Goal: Find specific page/section: Find specific page/section

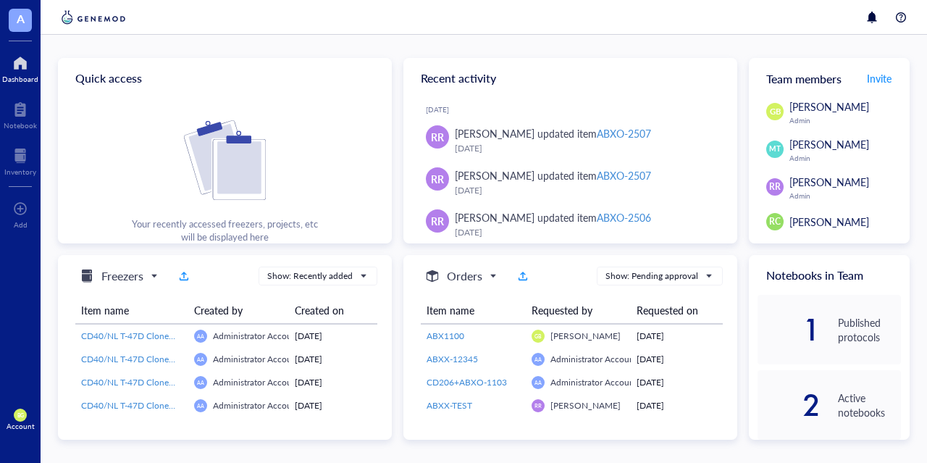
click at [27, 69] on div at bounding box center [20, 62] width 36 height 23
click at [215, 156] on img at bounding box center [225, 160] width 82 height 80
click at [852, 405] on div "Active notebooks" at bounding box center [869, 404] width 63 height 29
click at [99, 17] on img at bounding box center [93, 17] width 71 height 17
click at [17, 28] on span "A" at bounding box center [20, 20] width 23 height 23
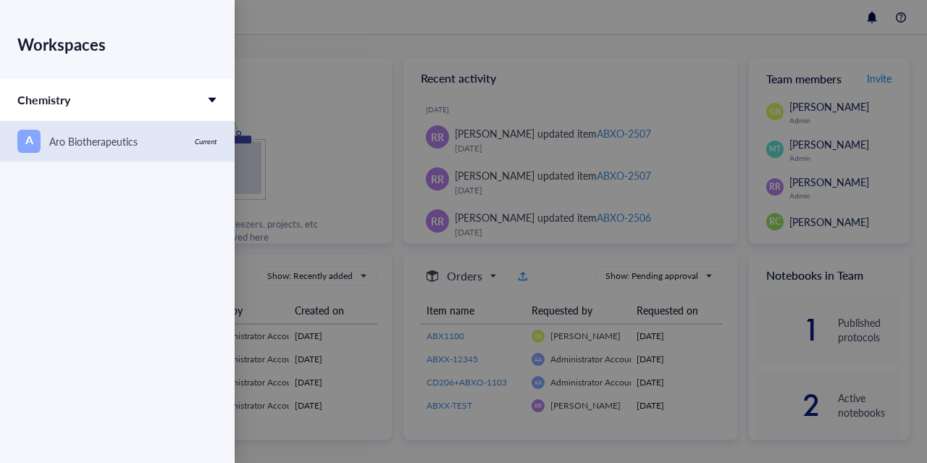
click at [117, 142] on div "Aro Biotherapeutics" at bounding box center [93, 141] width 88 height 16
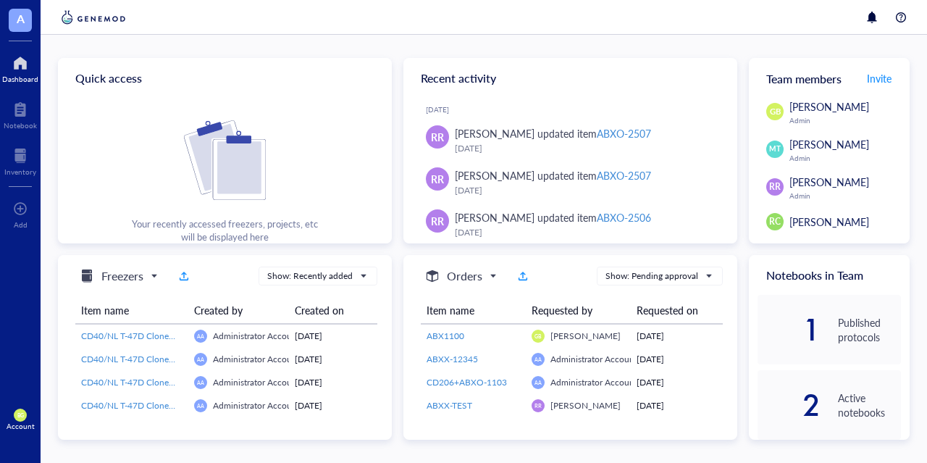
click at [21, 24] on span "A" at bounding box center [21, 18] width 8 height 18
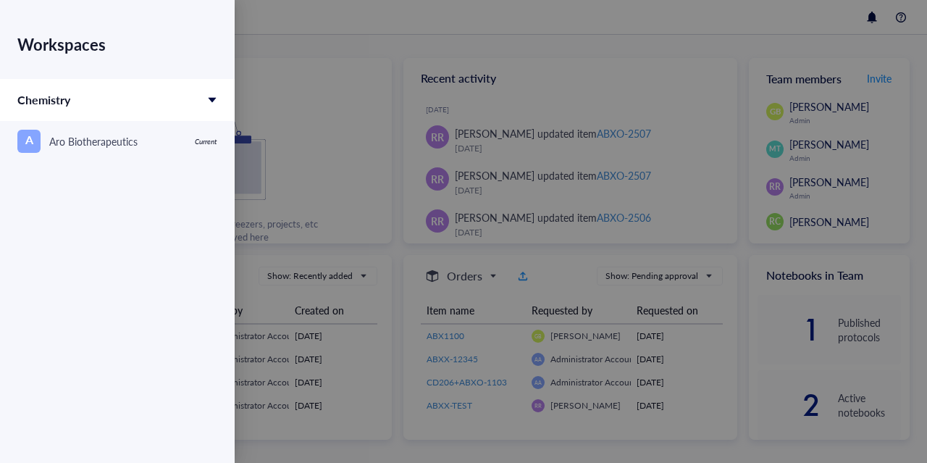
click at [209, 98] on icon at bounding box center [213, 100] width 8 height 5
click at [209, 99] on icon at bounding box center [212, 100] width 10 height 10
click at [360, 21] on div at bounding box center [463, 231] width 927 height 463
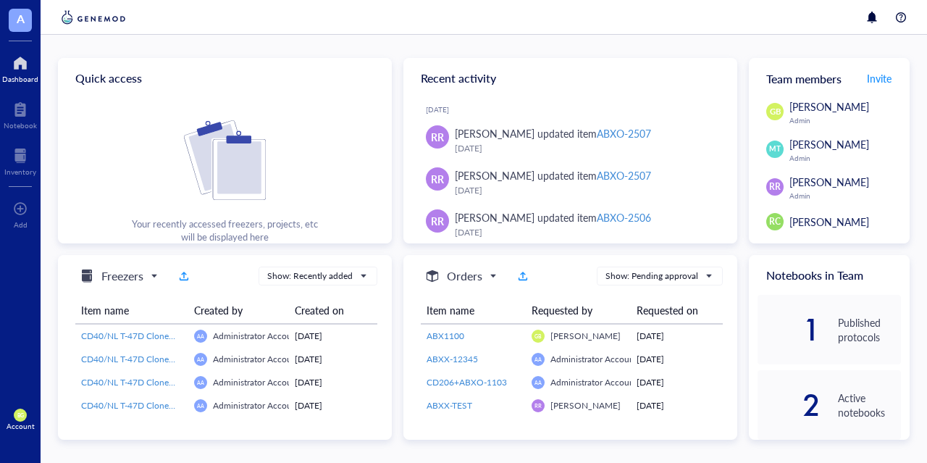
click at [159, 274] on span at bounding box center [118, 276] width 81 height 22
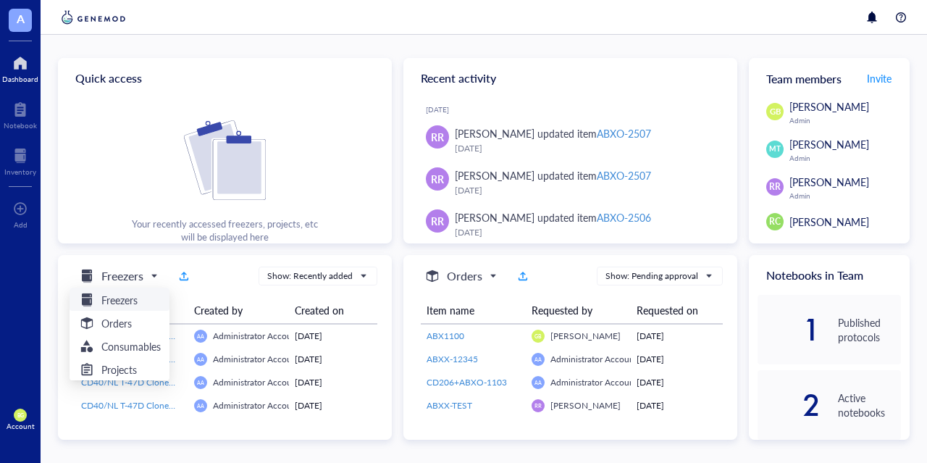
click at [159, 274] on span at bounding box center [118, 276] width 81 height 22
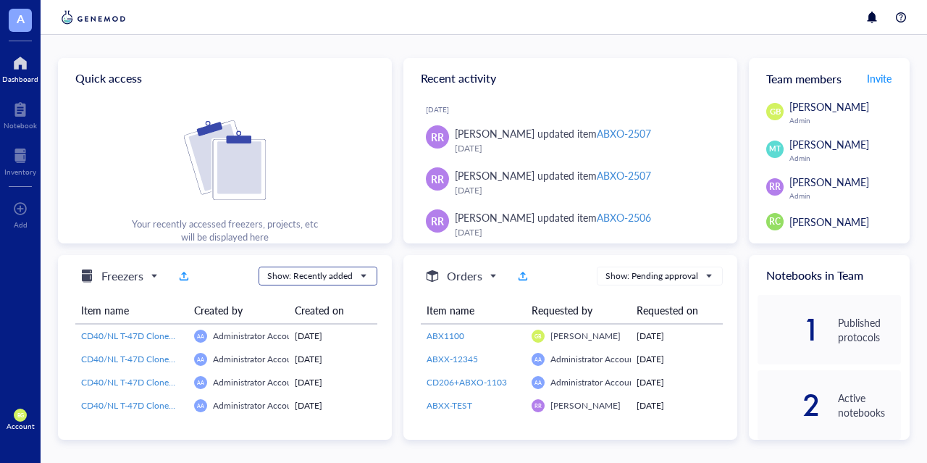
click at [366, 280] on span "Show: Recently added" at bounding box center [316, 275] width 98 height 13
click at [113, 277] on h5 "Freezers" at bounding box center [122, 275] width 42 height 17
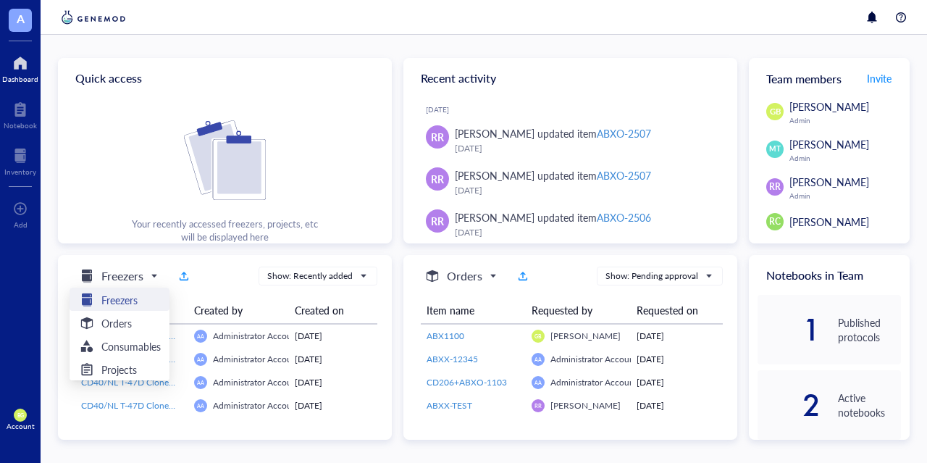
click at [118, 296] on h5 "Freezers" at bounding box center [119, 300] width 36 height 16
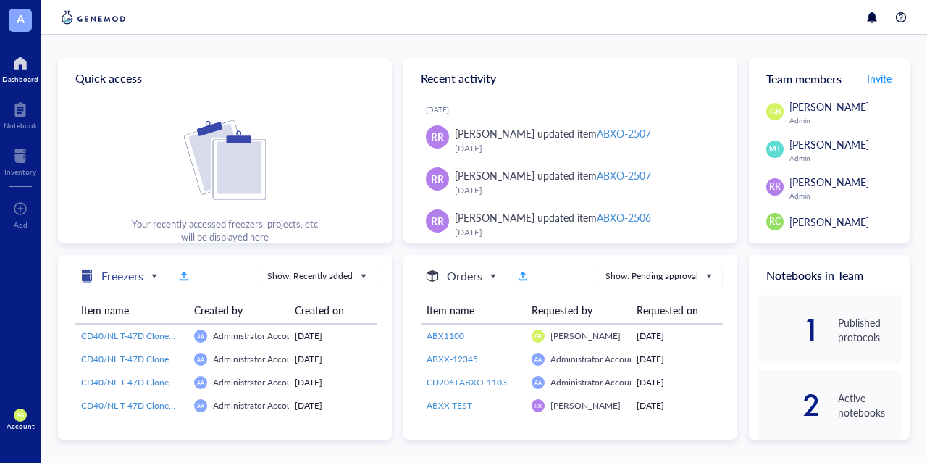
click at [137, 277] on h5 "Freezers" at bounding box center [122, 275] width 42 height 17
click at [227, 337] on span "Administrator Account" at bounding box center [256, 335] width 87 height 12
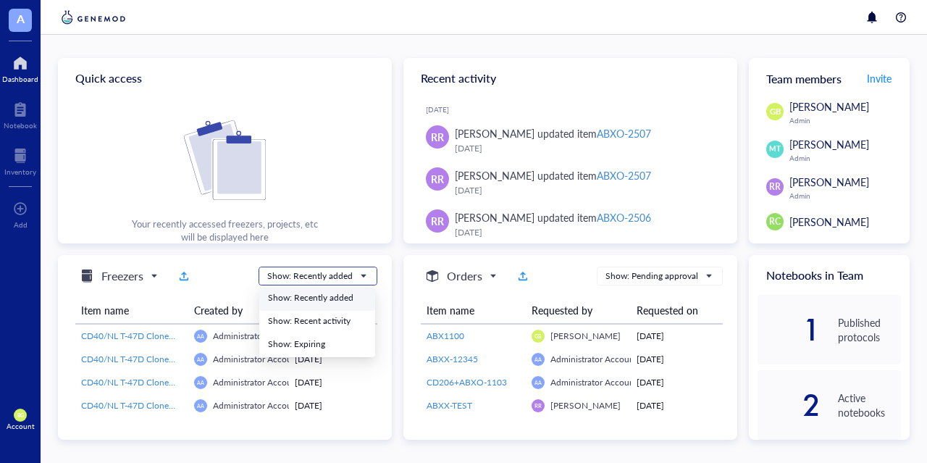
click at [369, 280] on span at bounding box center [317, 276] width 101 height 22
click at [353, 293] on div "Show: Recently added" at bounding box center [317, 297] width 98 height 13
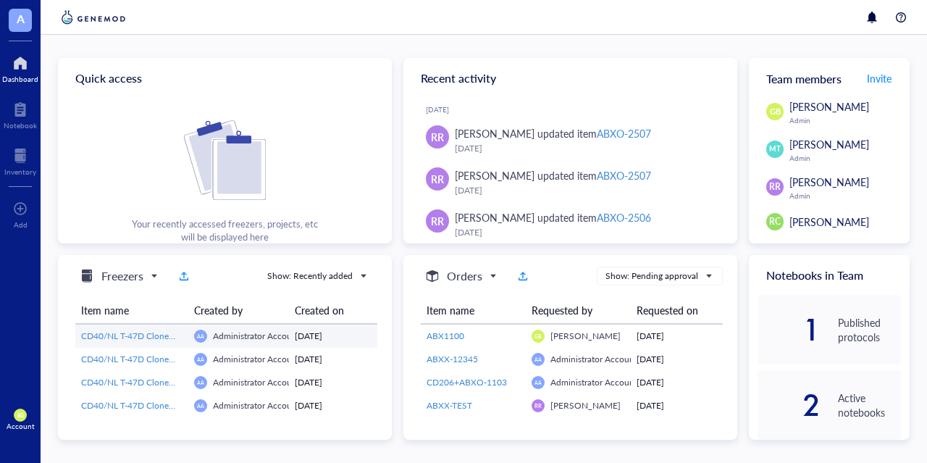
click at [240, 333] on span "Administrator Account" at bounding box center [256, 335] width 87 height 12
click at [198, 334] on span "AA" at bounding box center [200, 335] width 7 height 7
click at [141, 332] on span "CD40/NL T-47D Clone 50-58" at bounding box center [137, 335] width 113 height 12
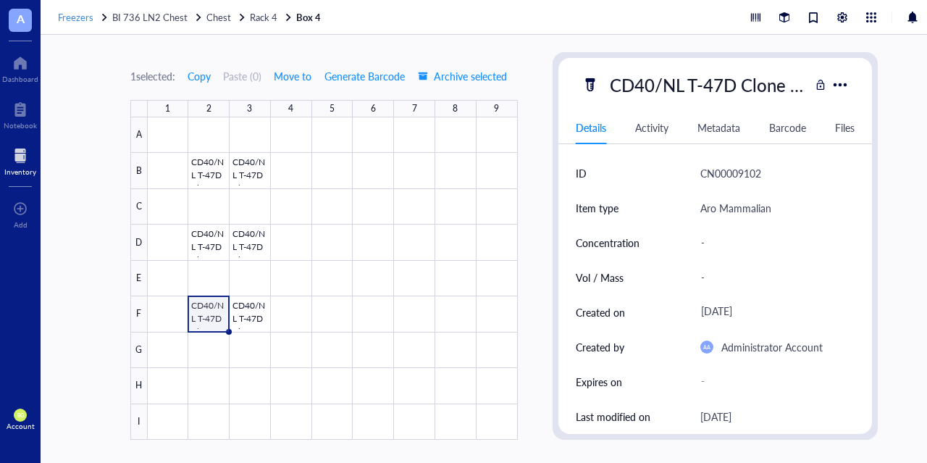
click at [83, 17] on span "Freezers" at bounding box center [75, 17] width 35 height 14
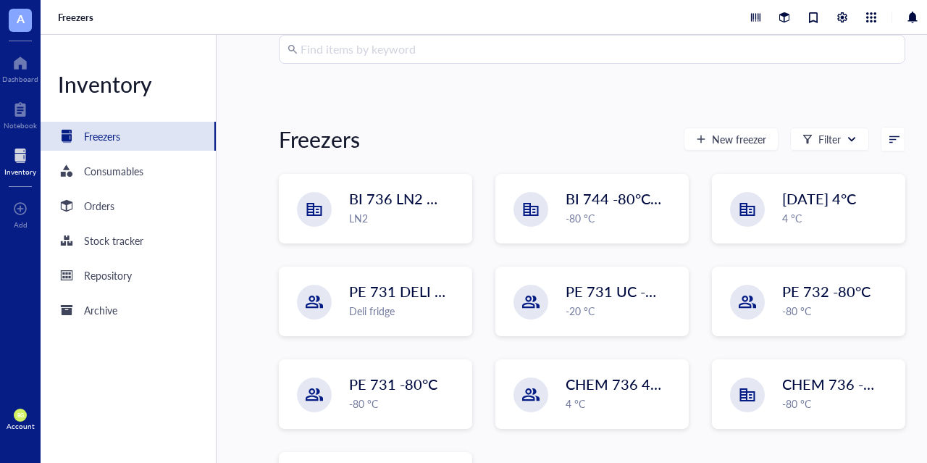
scroll to position [162, 0]
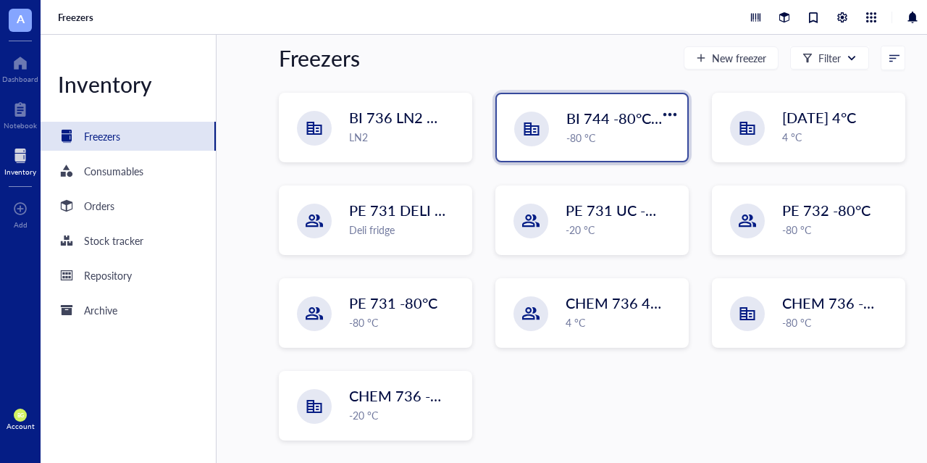
click at [568, 115] on span "BI 744 -80°C [in vivo]" at bounding box center [635, 118] width 138 height 20
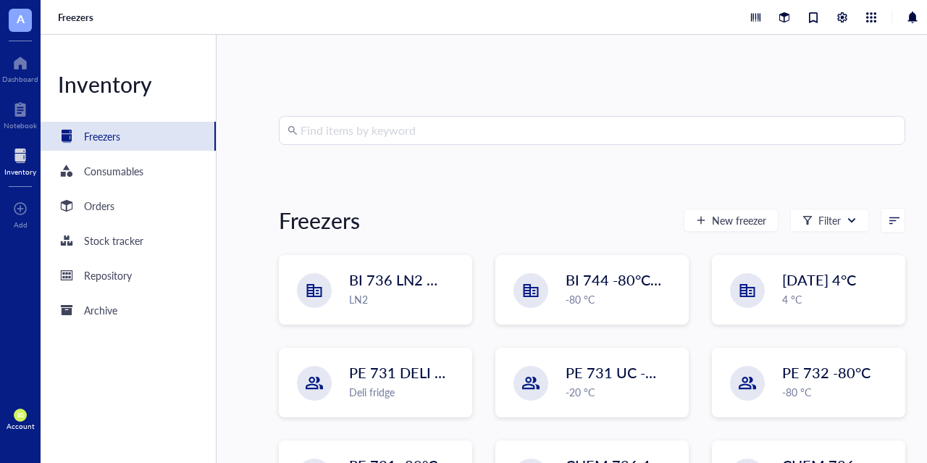
scroll to position [162, 0]
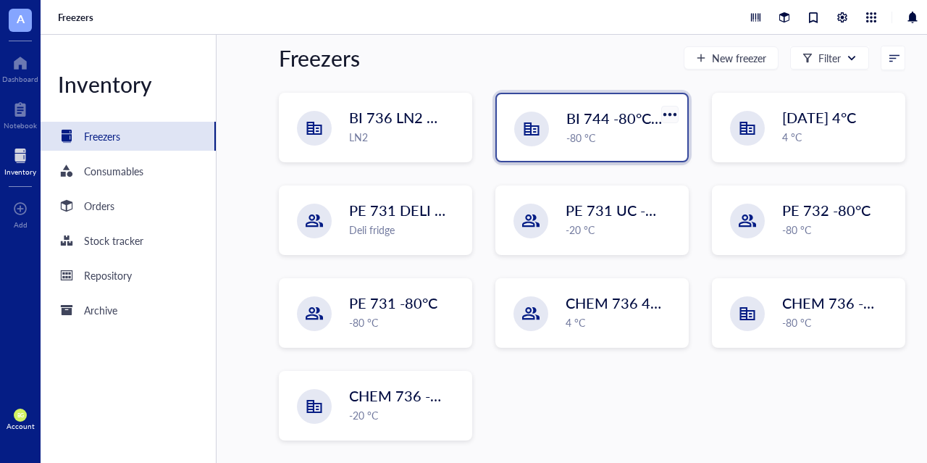
click at [674, 113] on div at bounding box center [669, 114] width 21 height 21
click at [582, 120] on span "BI 744 -80°C [in vivo]" at bounding box center [635, 118] width 138 height 20
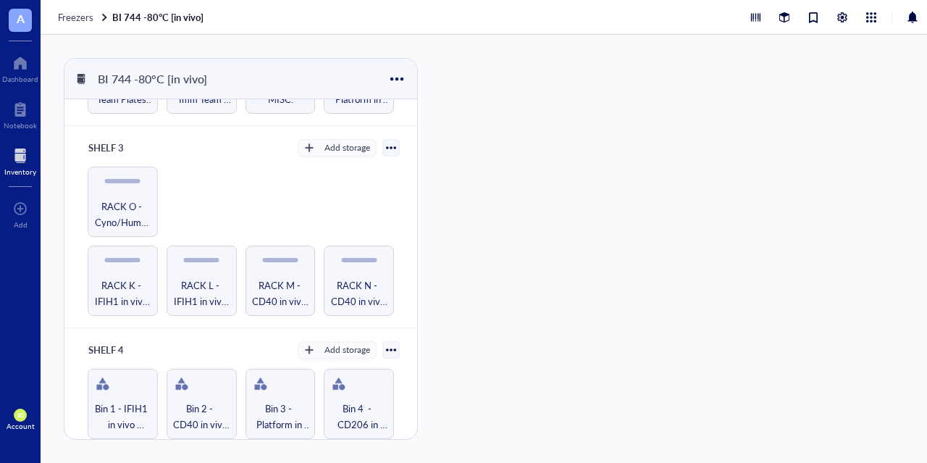
scroll to position [405, 0]
